Goal: Check status: Check status

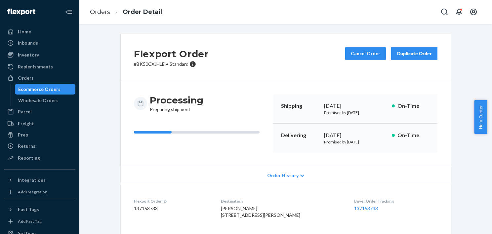
click at [51, 88] on div "Ecommerce Orders" at bounding box center [39, 89] width 42 height 7
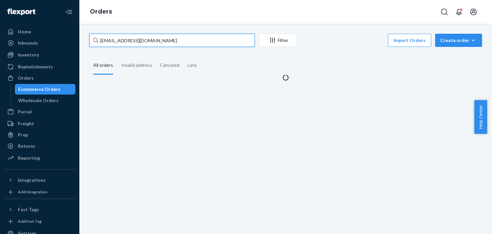
click at [203, 41] on input "[EMAIL_ADDRESS][DOMAIN_NAME]" at bounding box center [171, 40] width 165 height 13
paste input "[PERSON_NAME]"
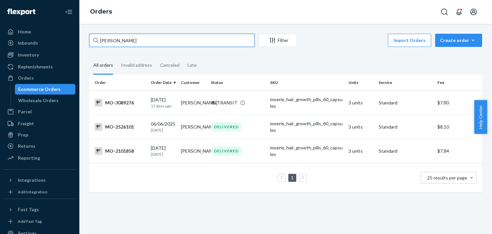
click at [109, 41] on input "[PERSON_NAME]" at bounding box center [171, 40] width 165 height 13
type input "[PERSON_NAME]"
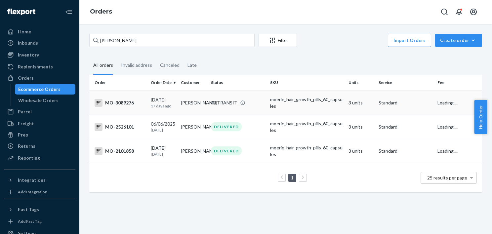
click at [252, 104] on div "IN TRANSIT" at bounding box center [238, 103] width 56 height 7
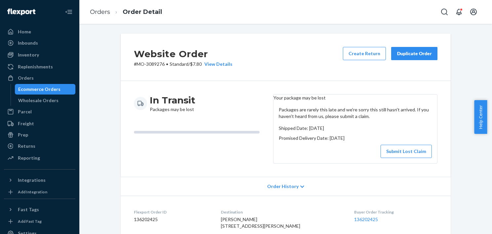
click at [57, 87] on div "Ecommerce Orders" at bounding box center [39, 89] width 42 height 7
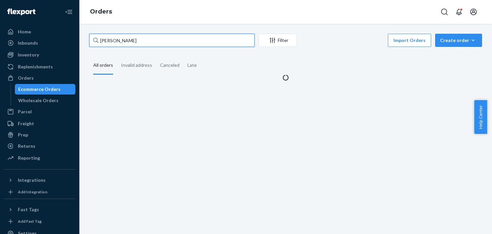
drag, startPoint x: 166, startPoint y: 41, endPoint x: 75, endPoint y: 38, distance: 90.4
click at [75, 38] on div "Home Inbounds Shipping Plans Problems Inventory Products Branded Packaging Repl…" at bounding box center [246, 117] width 492 height 234
paste input "[PERSON_NAME]"
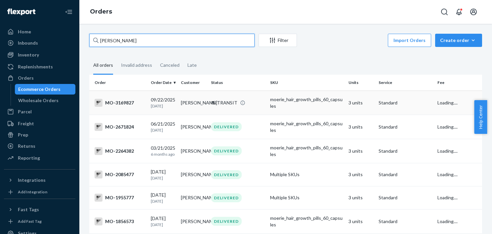
type input "[PERSON_NAME]"
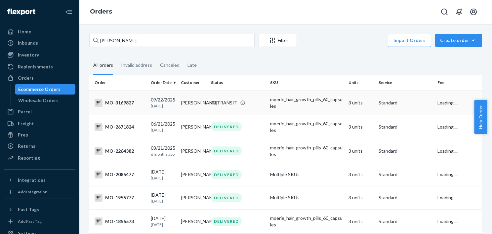
click at [204, 105] on td "[PERSON_NAME]" at bounding box center [193, 103] width 30 height 24
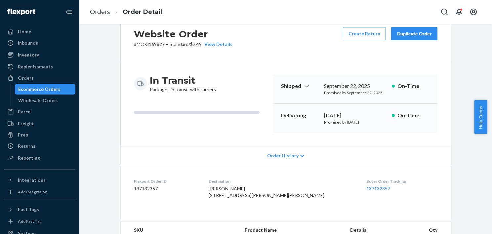
scroll to position [19, 0]
